Goal: Task Accomplishment & Management: Use online tool/utility

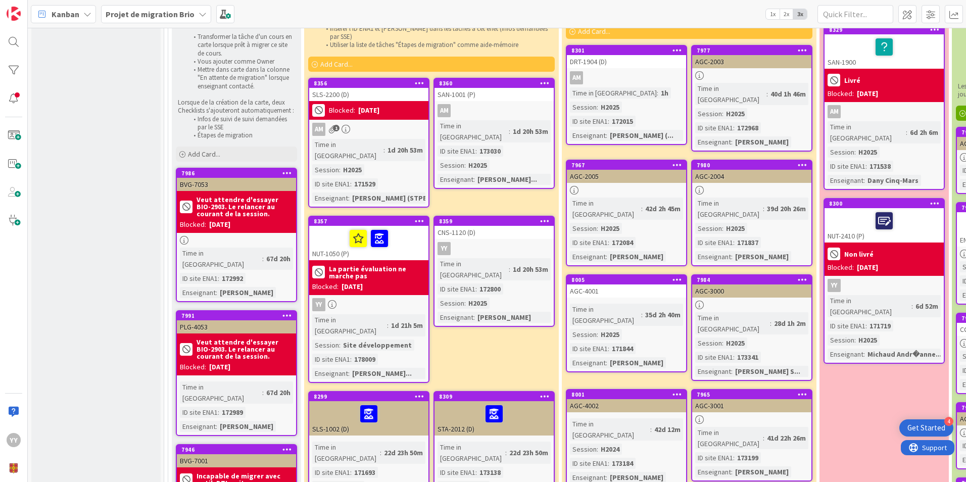
scroll to position [202, 0]
click at [457, 226] on div "CNS-1120 (D)" at bounding box center [493, 232] width 119 height 13
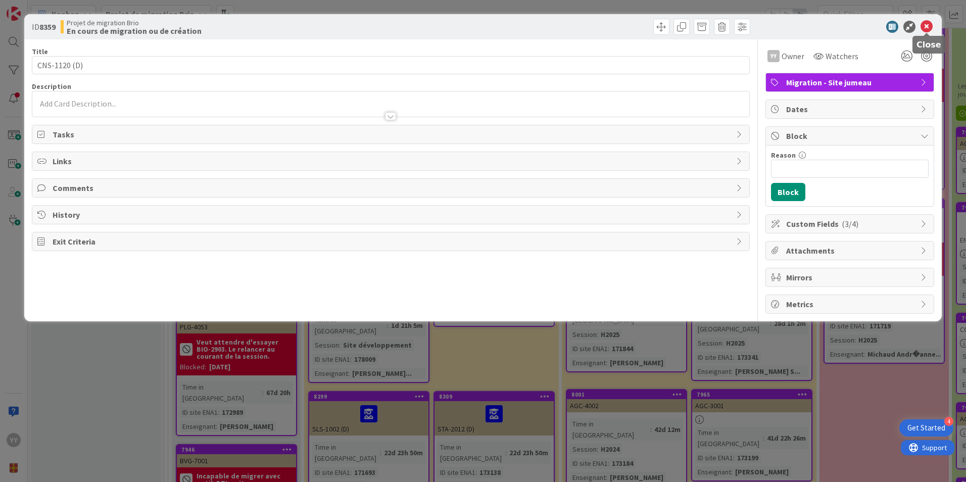
click at [924, 24] on icon at bounding box center [926, 27] width 12 height 12
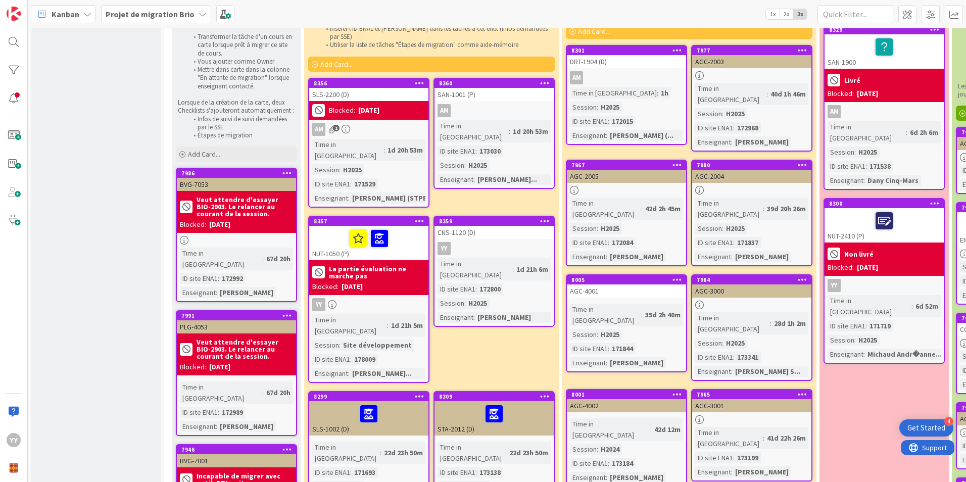
click at [352, 265] on b "La partie évaluation ne marche pas" at bounding box center [377, 272] width 96 height 14
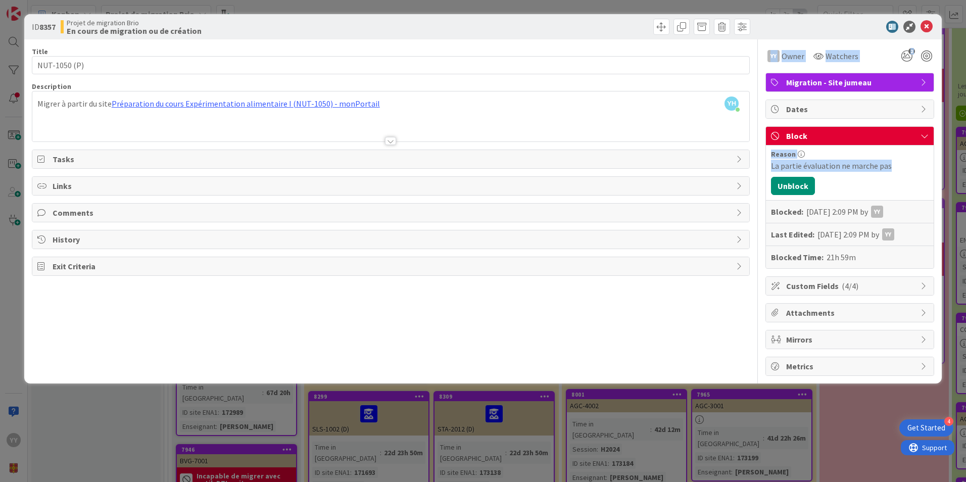
drag, startPoint x: 902, startPoint y: 165, endPoint x: 743, endPoint y: 166, distance: 158.6
click at [743, 166] on div "Title 12 / 128 NUT-1050 (P) Description YH [PERSON_NAME] just joined Migrer à p…" at bounding box center [483, 207] width 902 height 336
drag, startPoint x: 897, startPoint y: 180, endPoint x: 895, endPoint y: 174, distance: 5.8
click at [895, 178] on div "Reason La partie évaluation ne marche pas Unblock Blocked: [DATE] 2:09 PM by YY…" at bounding box center [850, 206] width 168 height 123
click at [896, 169] on div "La partie évaluation ne marche pas" at bounding box center [850, 166] width 158 height 12
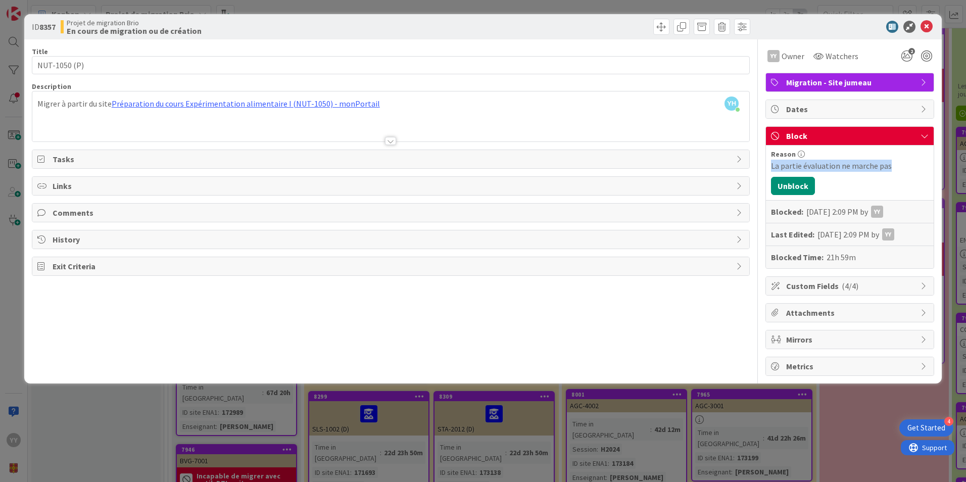
drag, startPoint x: 896, startPoint y: 168, endPoint x: 765, endPoint y: 171, distance: 130.4
click at [765, 171] on div "Block Reason La partie évaluation ne marche pas Unblock Blocked: [DATE] 2:09 PM…" at bounding box center [849, 197] width 169 height 142
copy div "La partie évaluation ne marche pas"
click at [929, 29] on icon at bounding box center [926, 27] width 12 height 12
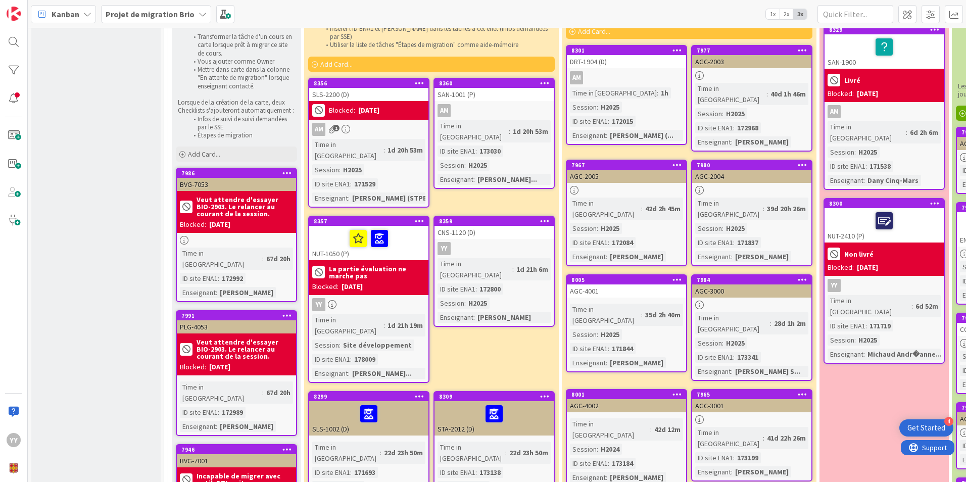
click at [493, 242] on div "YY" at bounding box center [493, 248] width 119 height 13
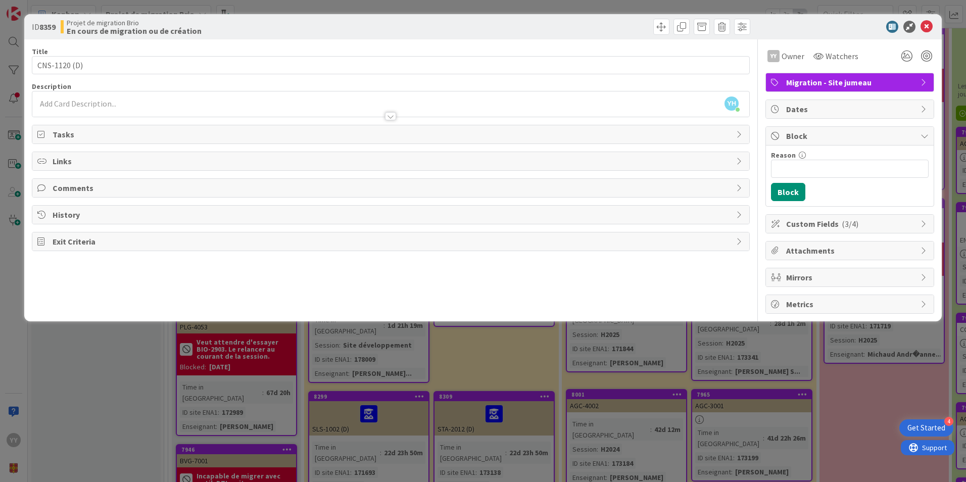
click at [805, 134] on span "Block" at bounding box center [850, 136] width 129 height 12
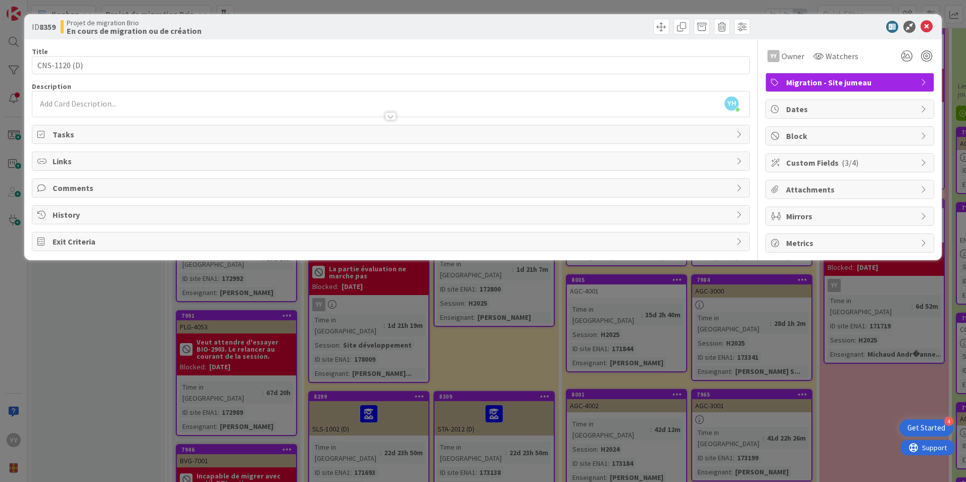
click at [811, 141] on span "Block" at bounding box center [850, 136] width 129 height 12
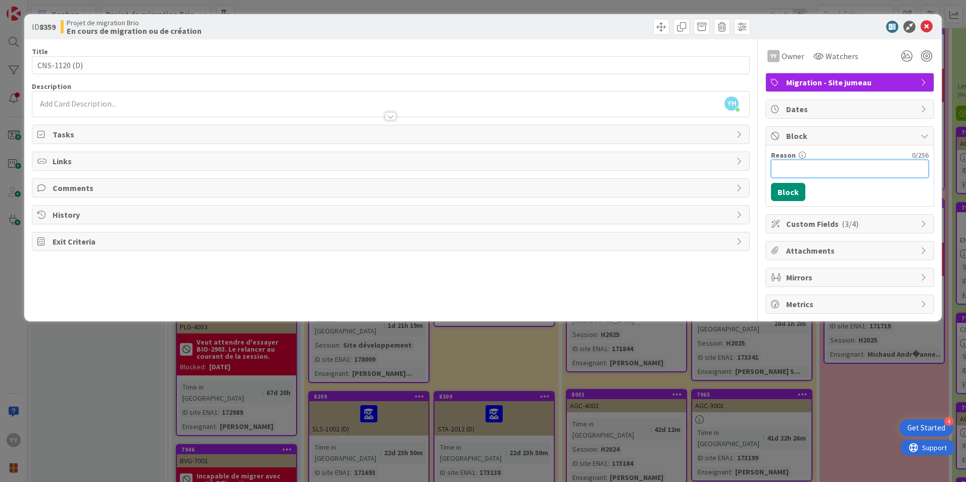
click at [808, 170] on input "Reason" at bounding box center [850, 169] width 158 height 18
paste input "La partie évaluation ne marche pas"
type input "La partie évaluation ne marche pas"
click at [781, 190] on button "Block" at bounding box center [788, 192] width 34 height 18
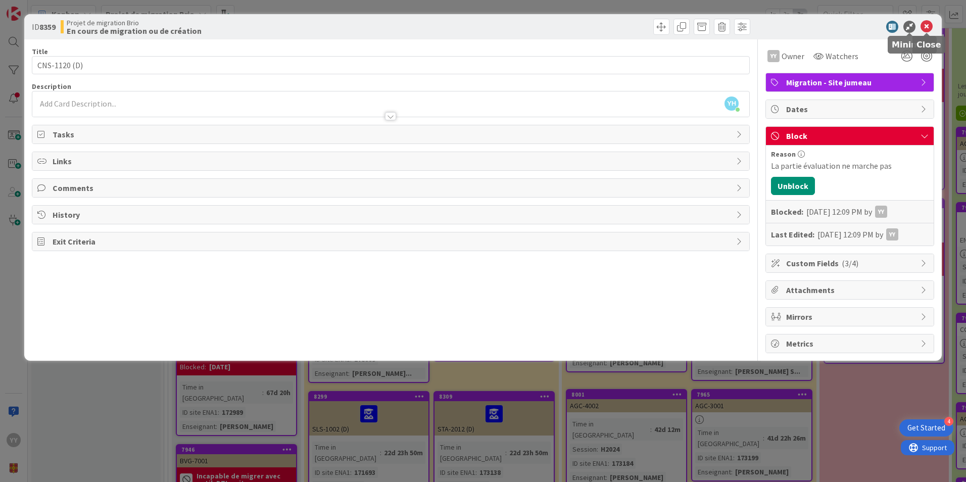
click at [925, 23] on icon at bounding box center [926, 27] width 12 height 12
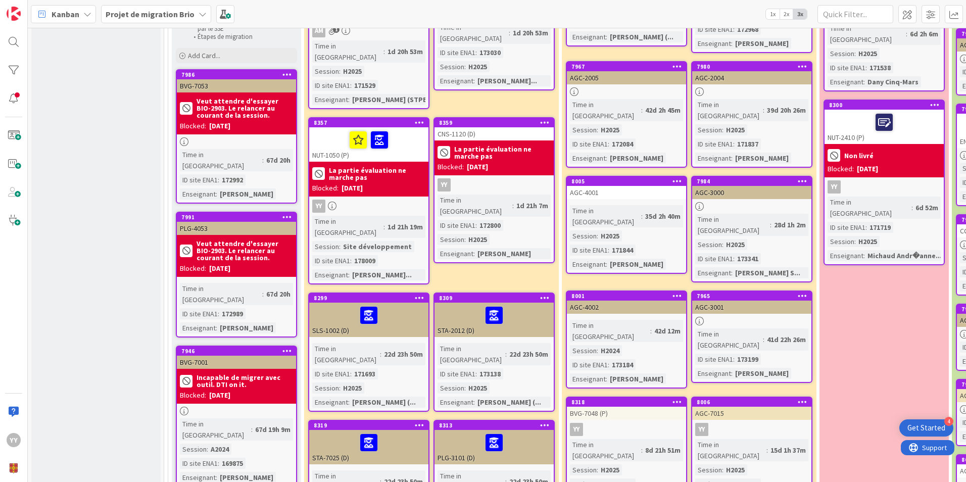
scroll to position [303, 0]
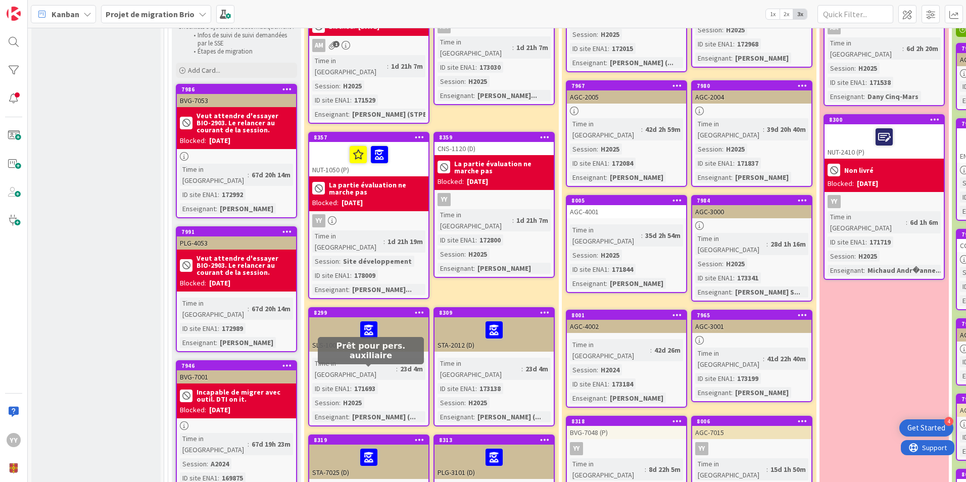
scroll to position [303, 0]
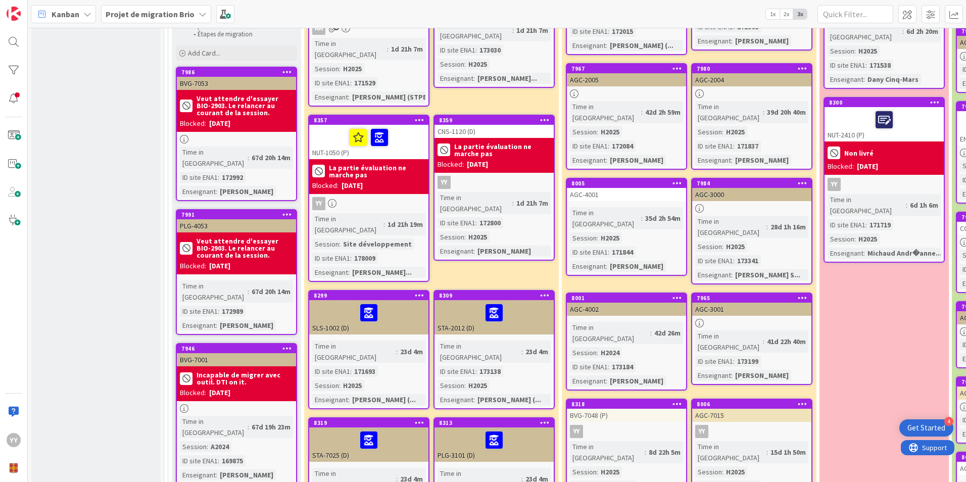
click at [335, 302] on div at bounding box center [368, 312] width 113 height 21
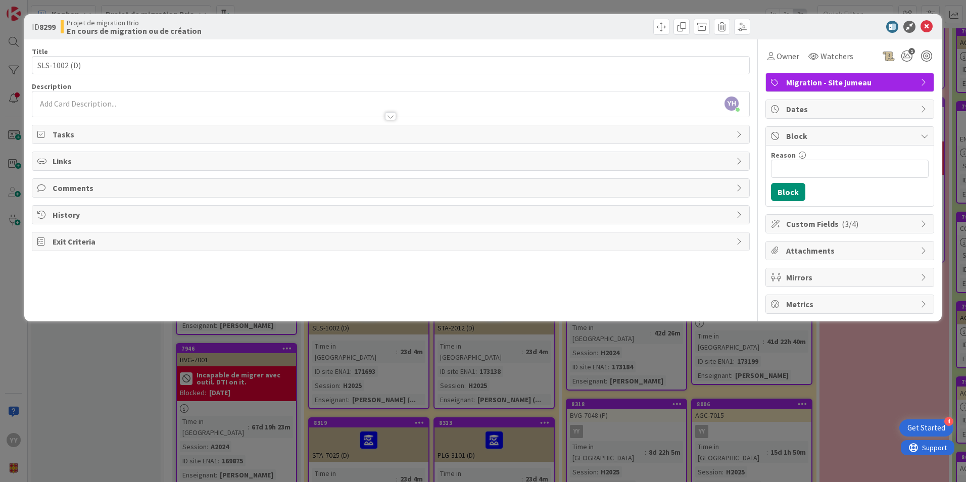
click at [793, 46] on div "Owner Watchers 1" at bounding box center [849, 52] width 169 height 26
click at [792, 54] on span "Owner" at bounding box center [787, 56] width 23 height 12
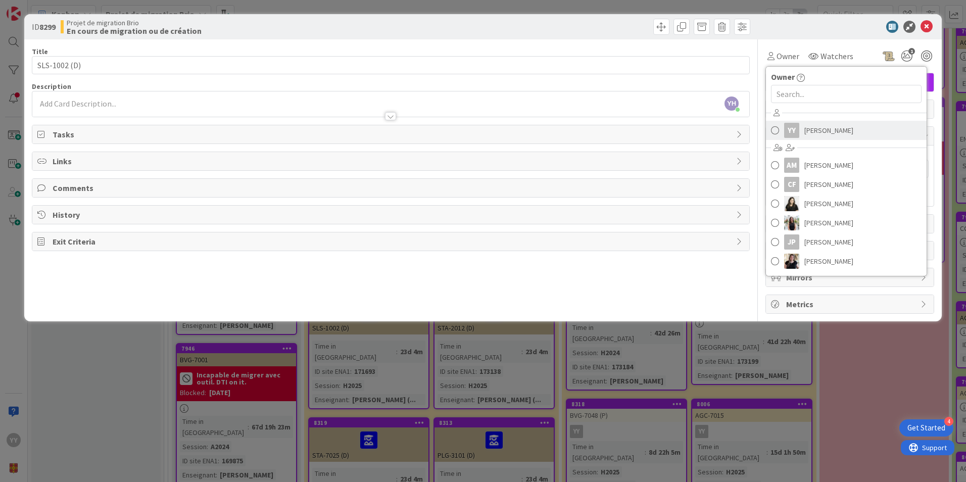
click at [778, 129] on span at bounding box center [775, 130] width 8 height 15
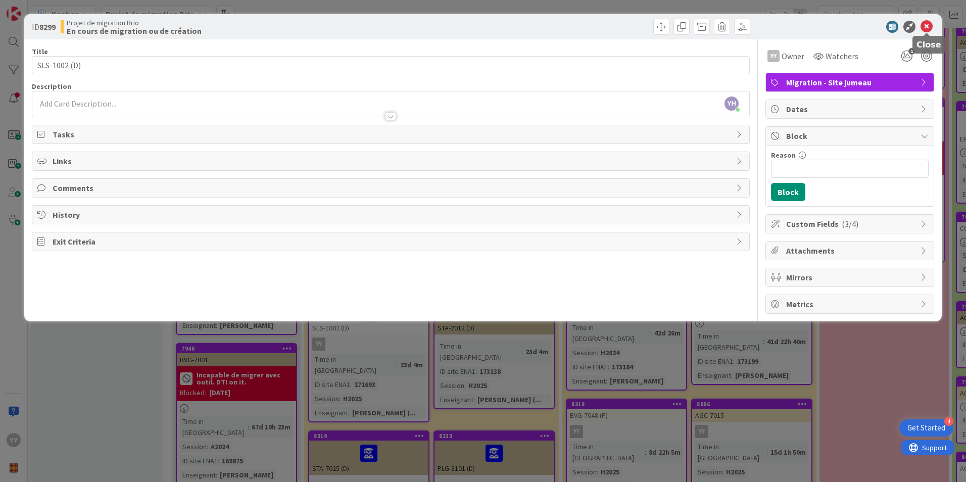
click at [930, 30] on icon at bounding box center [926, 27] width 12 height 12
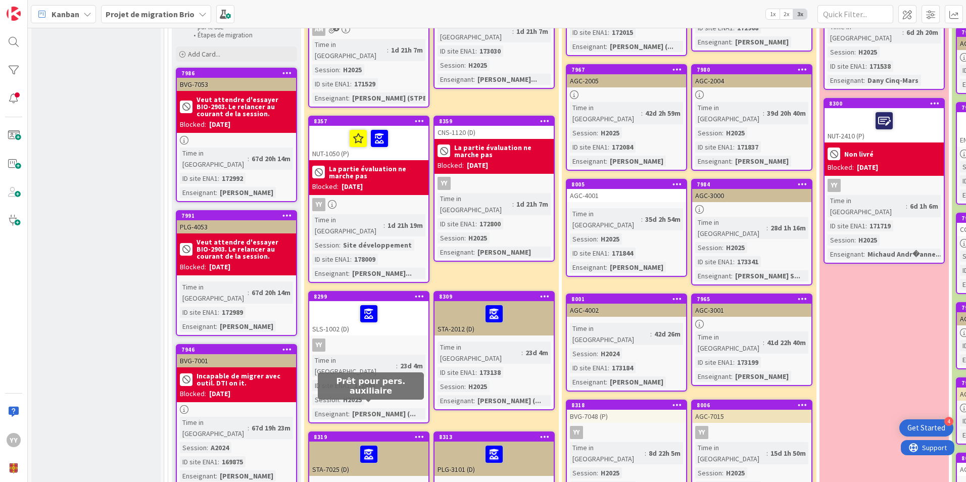
scroll to position [303, 0]
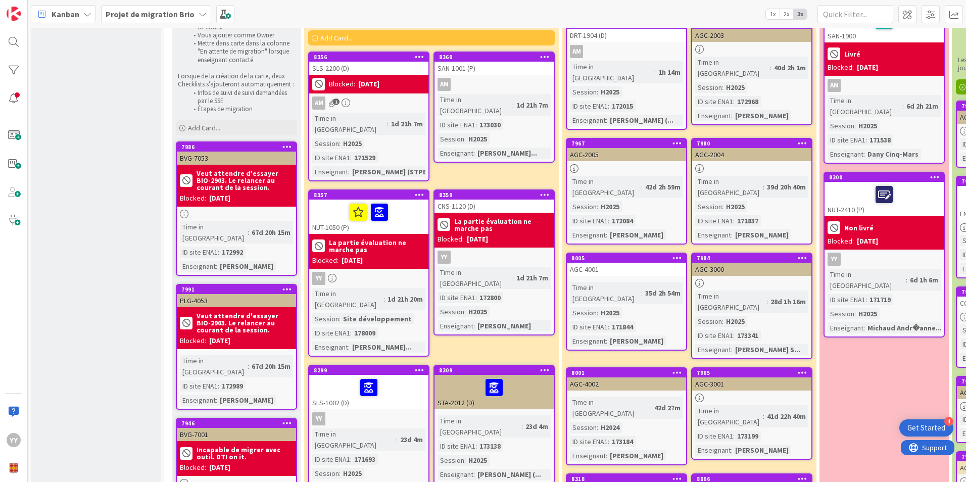
scroll to position [253, 0]
